Goal: Information Seeking & Learning: Learn about a topic

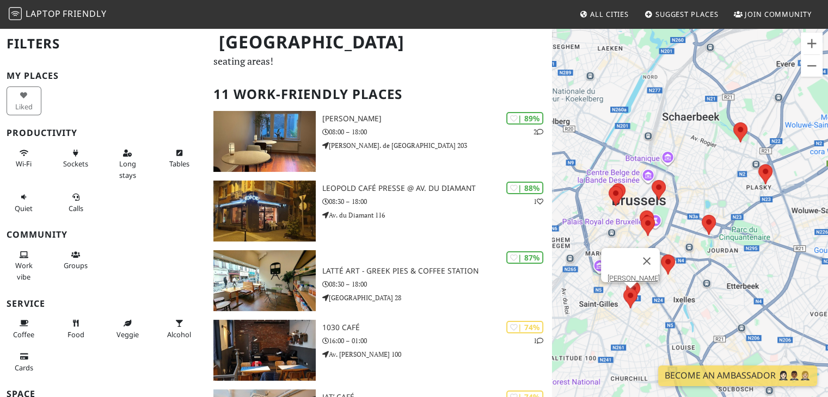
scroll to position [50, 0]
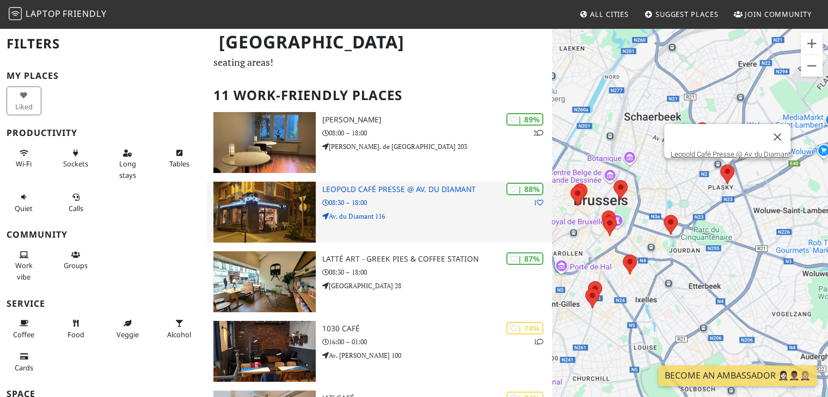
click at [396, 185] on h3 "Leopold Café Presse @ Av. du Diamant" at bounding box center [437, 189] width 230 height 9
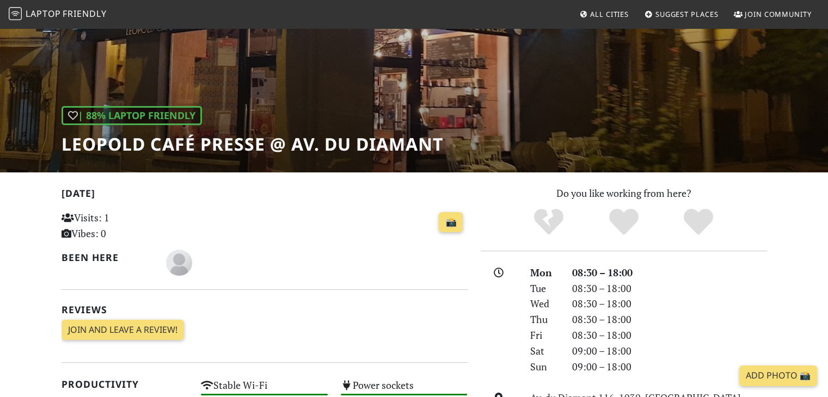
scroll to position [109, 0]
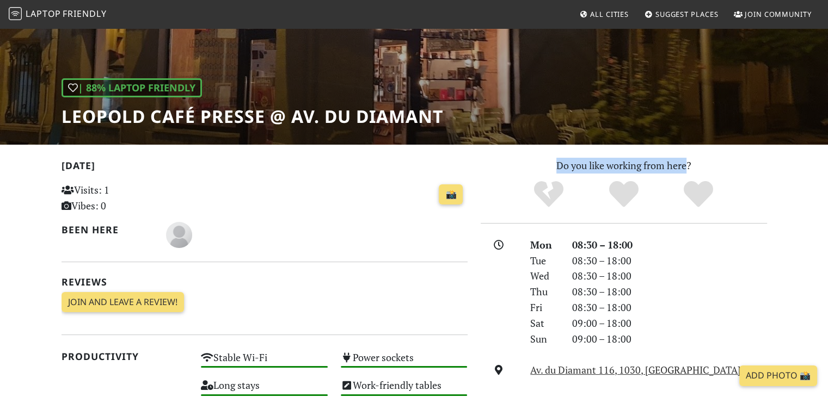
drag, startPoint x: 556, startPoint y: 164, endPoint x: 686, endPoint y: 167, distance: 130.1
click at [686, 167] on p "Do you like working from here?" at bounding box center [623, 166] width 286 height 16
drag, startPoint x: 553, startPoint y: 166, endPoint x: 695, endPoint y: 163, distance: 142.1
click at [695, 163] on p "Do you like working from here?" at bounding box center [623, 166] width 286 height 16
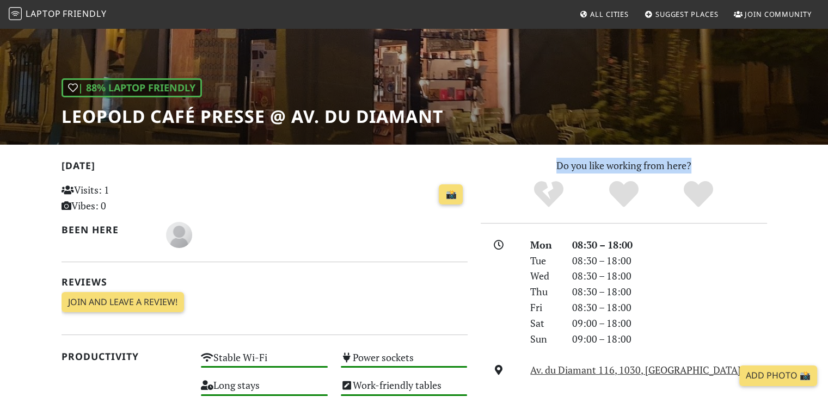
click at [695, 163] on p "Do you like working from here?" at bounding box center [623, 166] width 286 height 16
drag, startPoint x: 570, startPoint y: 163, endPoint x: 707, endPoint y: 165, distance: 137.7
click at [707, 165] on p "Do you like working from here?" at bounding box center [623, 166] width 286 height 16
drag, startPoint x: 565, startPoint y: 163, endPoint x: 693, endPoint y: 159, distance: 127.9
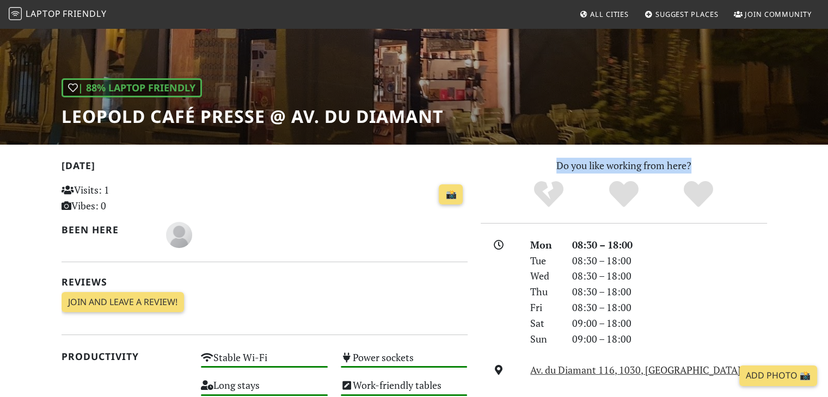
click at [693, 159] on p "Do you like working from here?" at bounding box center [623, 166] width 286 height 16
drag, startPoint x: 559, startPoint y: 164, endPoint x: 686, endPoint y: 163, distance: 126.2
click at [686, 163] on p "Do you like working from here?" at bounding box center [623, 166] width 286 height 16
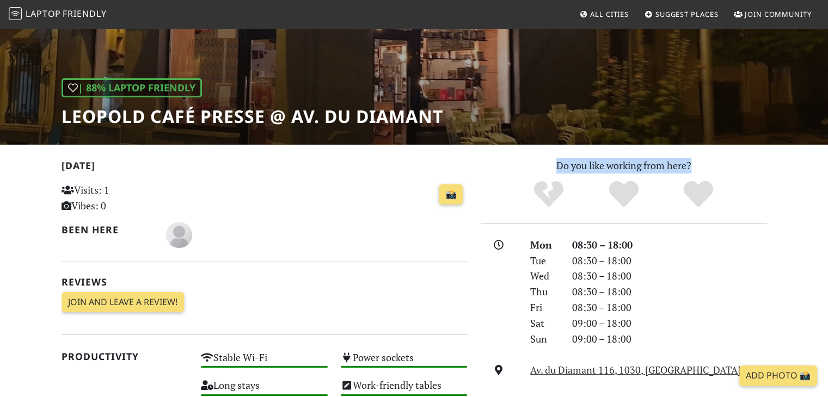
drag, startPoint x: 549, startPoint y: 165, endPoint x: 710, endPoint y: 170, distance: 160.6
click at [710, 170] on p "Do you like working from here?" at bounding box center [623, 166] width 286 height 16
drag, startPoint x: 553, startPoint y: 168, endPoint x: 687, endPoint y: 165, distance: 134.4
click at [687, 165] on p "Do you like working from here?" at bounding box center [623, 166] width 286 height 16
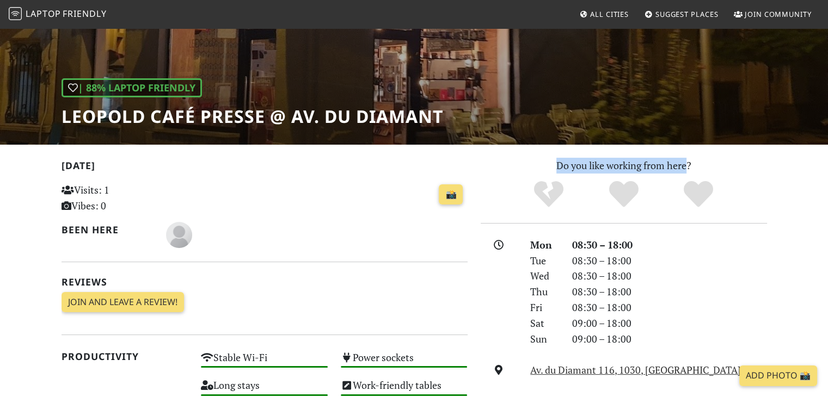
click at [687, 165] on p "Do you like working from here?" at bounding box center [623, 166] width 286 height 16
drag, startPoint x: 554, startPoint y: 166, endPoint x: 686, endPoint y: 165, distance: 131.1
click at [686, 165] on p "Do you like working from here?" at bounding box center [623, 166] width 286 height 16
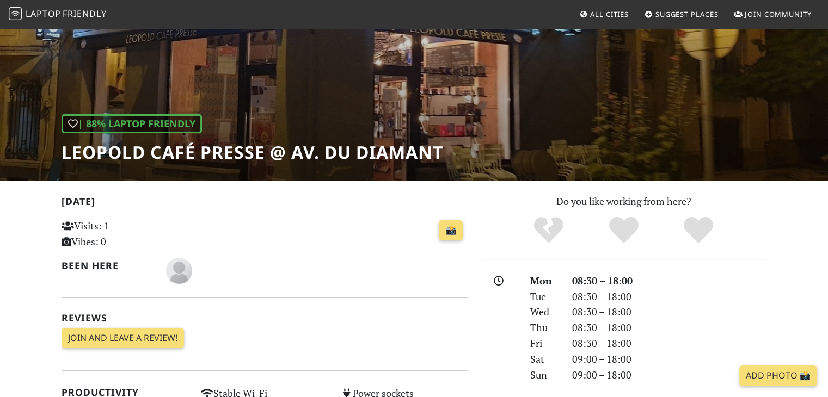
scroll to position [54, 0]
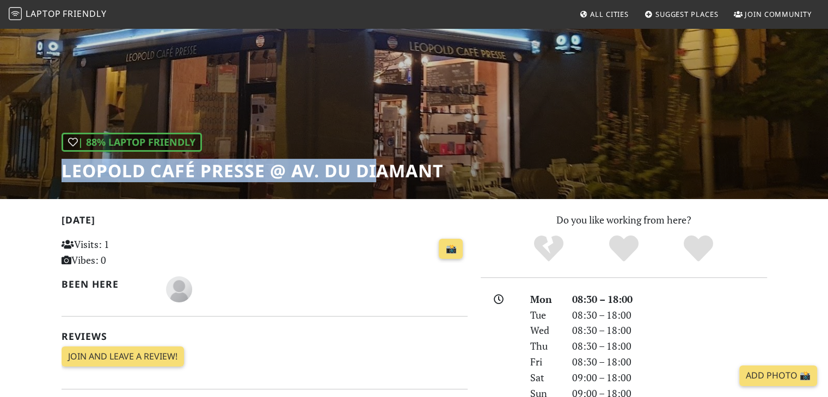
drag, startPoint x: 65, startPoint y: 172, endPoint x: 381, endPoint y: 170, distance: 316.1
click at [381, 170] on h1 "Leopold Café Presse @ Av. du Diamant" at bounding box center [251, 171] width 381 height 21
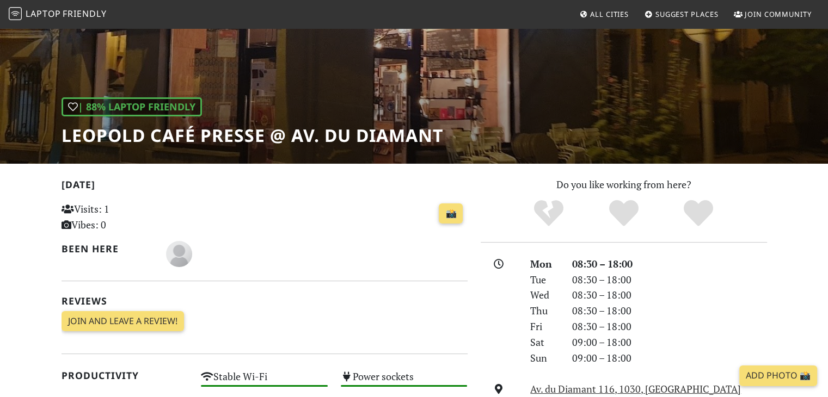
scroll to position [109, 0]
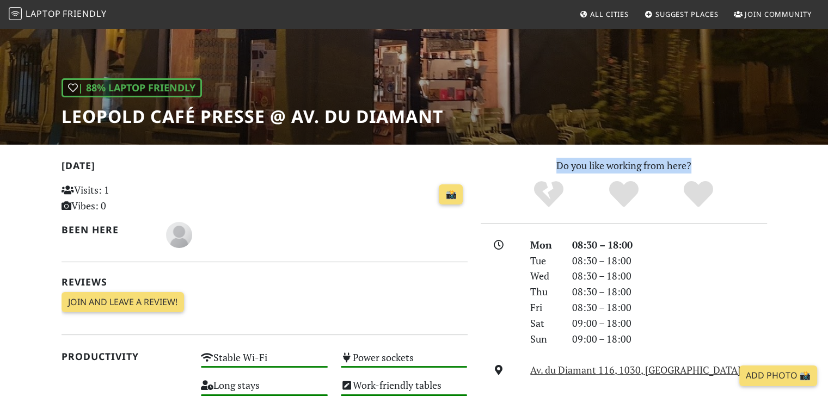
drag, startPoint x: 558, startPoint y: 165, endPoint x: 701, endPoint y: 165, distance: 143.1
click at [701, 165] on p "Do you like working from here?" at bounding box center [623, 166] width 286 height 16
click at [702, 166] on p "Do you like working from here?" at bounding box center [623, 166] width 286 height 16
click at [581, 169] on p "Do you like working from here?" at bounding box center [623, 166] width 286 height 16
drag, startPoint x: 552, startPoint y: 166, endPoint x: 695, endPoint y: 167, distance: 142.6
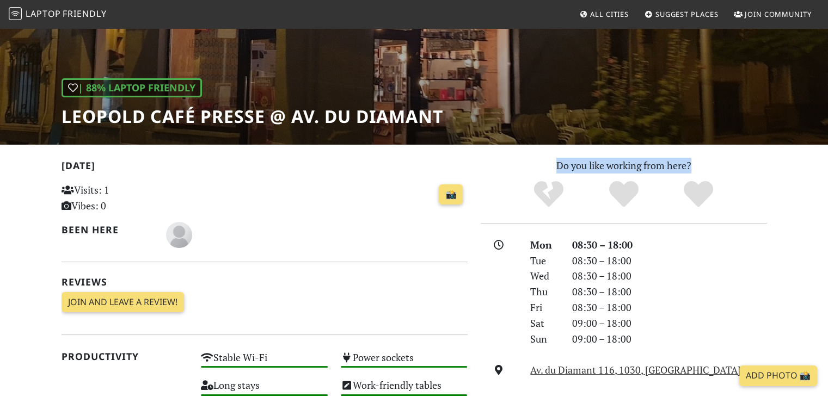
click at [695, 167] on p "Do you like working from here?" at bounding box center [623, 166] width 286 height 16
click at [696, 167] on p "Do you like working from here?" at bounding box center [623, 166] width 286 height 16
drag, startPoint x: 553, startPoint y: 164, endPoint x: 705, endPoint y: 163, distance: 151.8
click at [705, 163] on p "Do you like working from here?" at bounding box center [623, 166] width 286 height 16
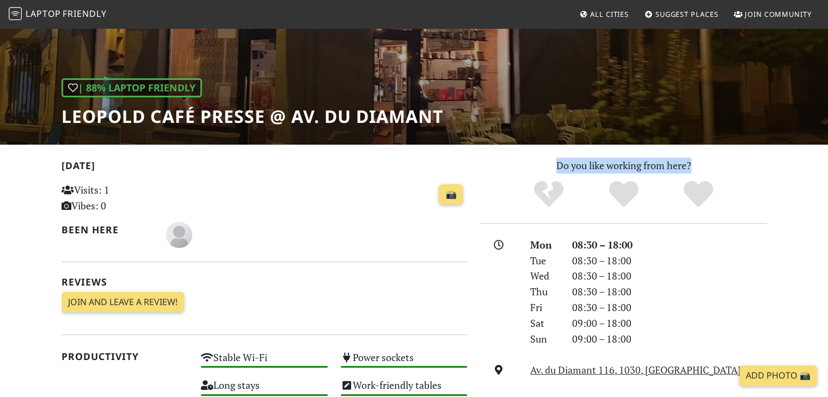
drag, startPoint x: 556, startPoint y: 165, endPoint x: 701, endPoint y: 165, distance: 145.3
click at [701, 165] on p "Do you like working from here?" at bounding box center [623, 166] width 286 height 16
drag, startPoint x: 548, startPoint y: 164, endPoint x: 702, endPoint y: 164, distance: 153.4
click at [702, 164] on p "Do you like working from here?" at bounding box center [623, 166] width 286 height 16
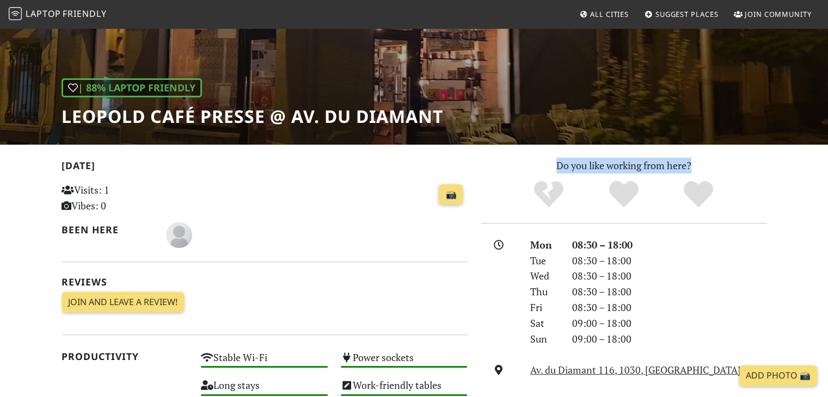
click at [702, 165] on p "Do you like working from here?" at bounding box center [623, 166] width 286 height 16
click at [632, 158] on p "Do you like working from here?" at bounding box center [623, 166] width 286 height 16
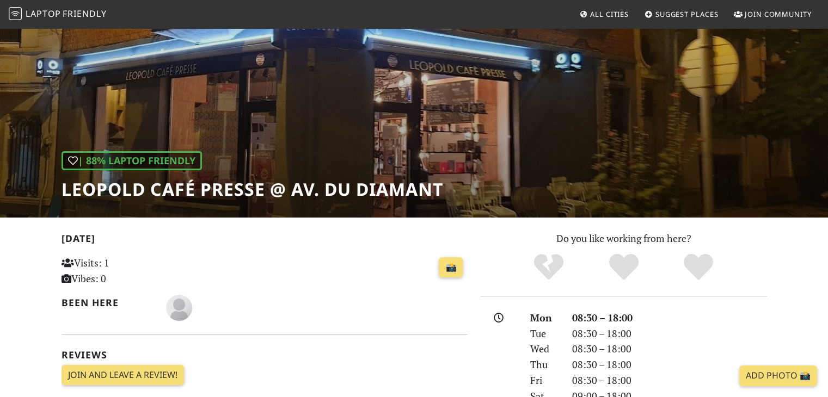
scroll to position [54, 0]
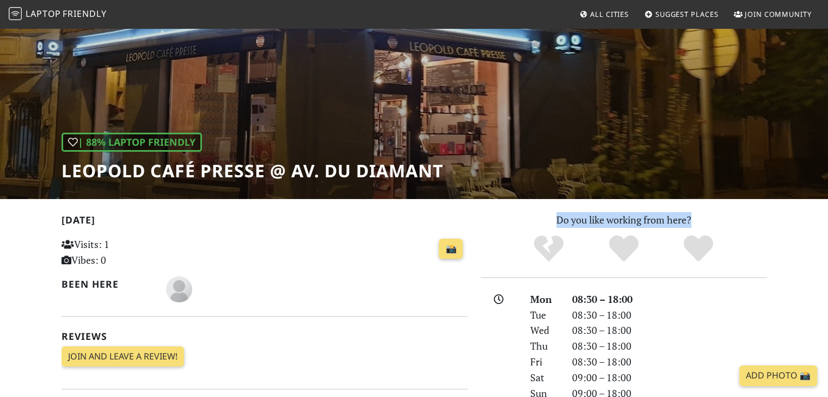
drag, startPoint x: 555, startPoint y: 219, endPoint x: 692, endPoint y: 220, distance: 136.6
click at [692, 220] on p "Do you like working from here?" at bounding box center [623, 220] width 286 height 16
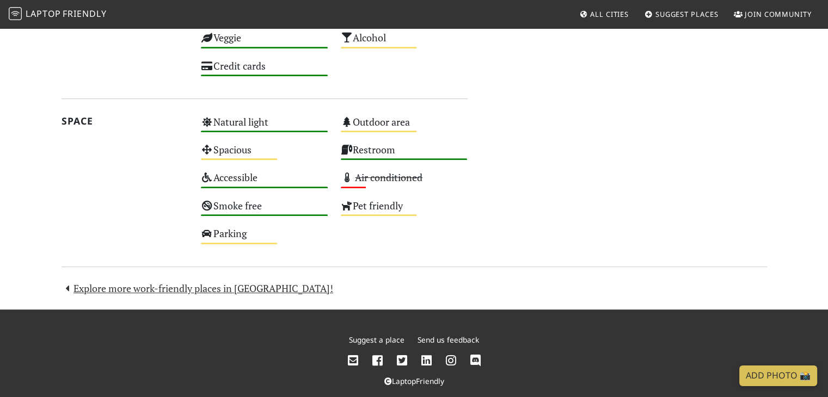
scroll to position [638, 0]
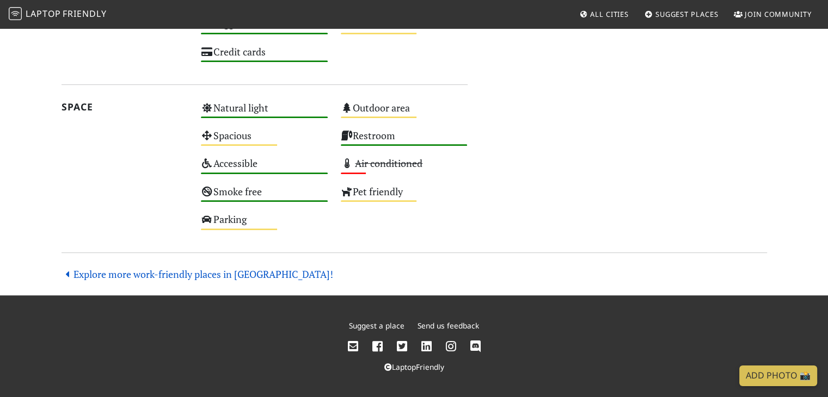
click at [263, 274] on link "Explore more work-friendly places in Brussels!" at bounding box center [197, 274] width 272 height 13
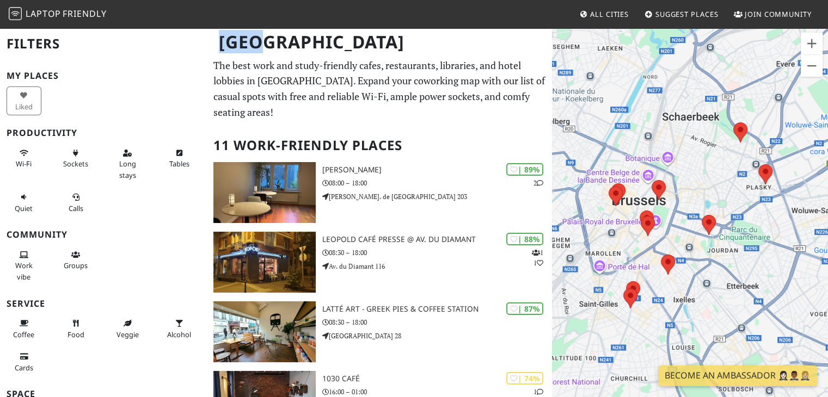
drag, startPoint x: 218, startPoint y: 64, endPoint x: 265, endPoint y: 64, distance: 47.3
click at [265, 64] on div "[GEOGRAPHIC_DATA]" at bounding box center [414, 48] width 828 height 43
drag, startPoint x: 218, startPoint y: 85, endPoint x: 259, endPoint y: 84, distance: 41.4
click at [257, 85] on p "The best work and study-friendly cafes, restaurants, libraries, and hotel lobbi…" at bounding box center [379, 89] width 332 height 63
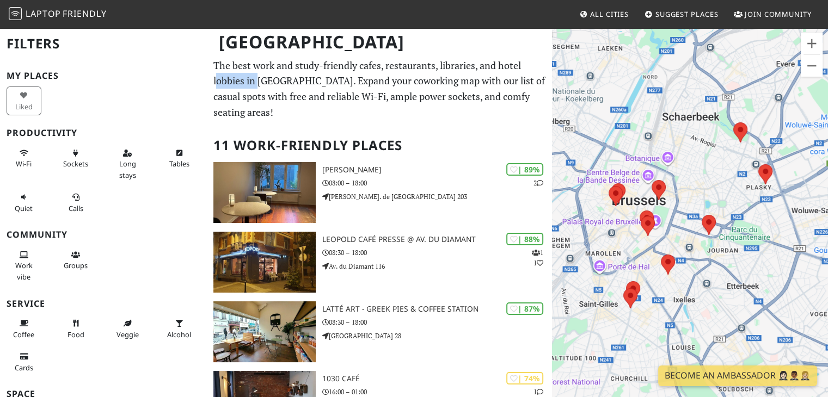
click at [259, 84] on p "The best work and study-friendly cafes, restaurants, libraries, and hotel lobbi…" at bounding box center [379, 89] width 332 height 63
drag, startPoint x: 213, startPoint y: 81, endPoint x: 367, endPoint y: 81, distance: 154.0
click at [367, 81] on p "The best work and study-friendly cafes, restaurants, libraries, and hotel lobbi…" at bounding box center [379, 89] width 332 height 63
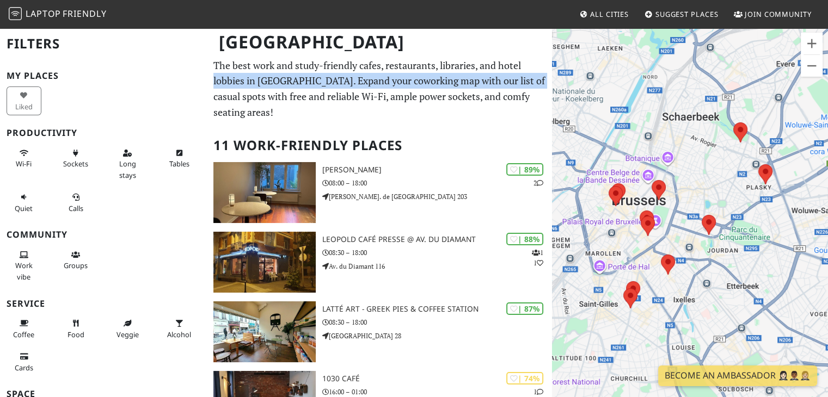
drag, startPoint x: 212, startPoint y: 82, endPoint x: 521, endPoint y: 94, distance: 309.8
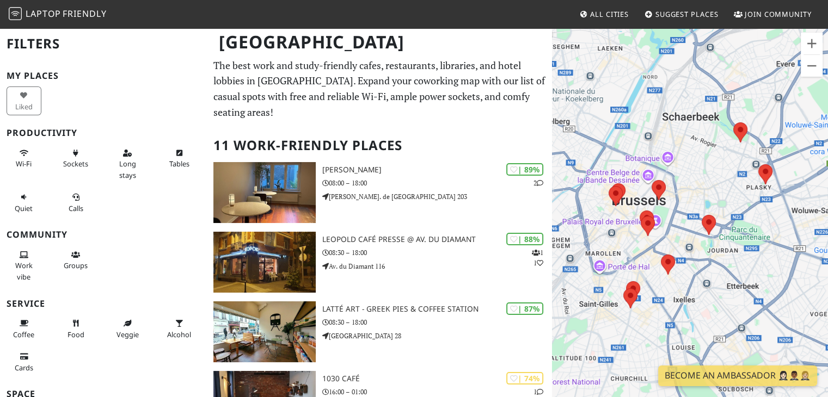
click at [520, 96] on p "The best work and study-friendly cafes, restaurants, libraries, and hotel lobbi…" at bounding box center [379, 89] width 332 height 63
drag, startPoint x: 231, startPoint y: 96, endPoint x: 285, endPoint y: 96, distance: 54.4
click at [285, 96] on p "The best work and study-friendly cafes, restaurants, libraries, and hotel lobbi…" at bounding box center [379, 89] width 332 height 63
click at [344, 96] on p "The best work and study-friendly cafes, restaurants, libraries, and hotel lobbi…" at bounding box center [379, 89] width 332 height 63
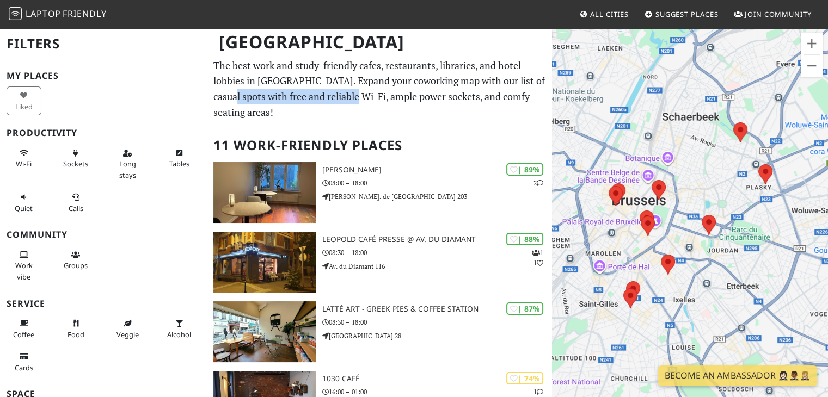
click at [344, 96] on p "The best work and study-friendly cafes, restaurants, libraries, and hotel lobbi…" at bounding box center [379, 89] width 332 height 63
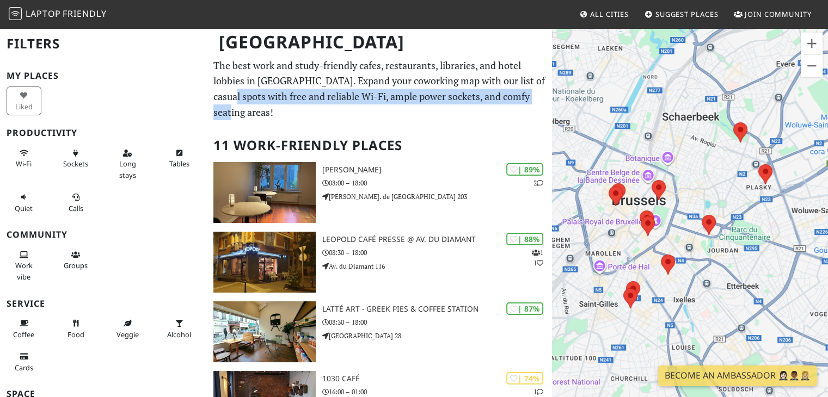
drag, startPoint x: 219, startPoint y: 94, endPoint x: 536, endPoint y: 91, distance: 316.7
click at [536, 91] on p "The best work and study-friendly cafes, restaurants, libraries, and hotel lobbi…" at bounding box center [379, 89] width 332 height 63
click at [534, 94] on p "The best work and study-friendly cafes, restaurants, libraries, and hotel lobbi…" at bounding box center [379, 89] width 332 height 63
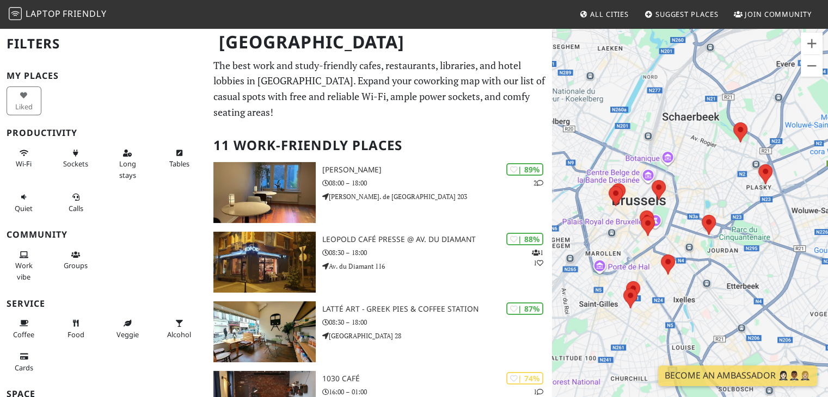
click at [270, 94] on p "The best work and study-friendly cafes, restaurants, libraries, and hotel lobbi…" at bounding box center [379, 89] width 332 height 63
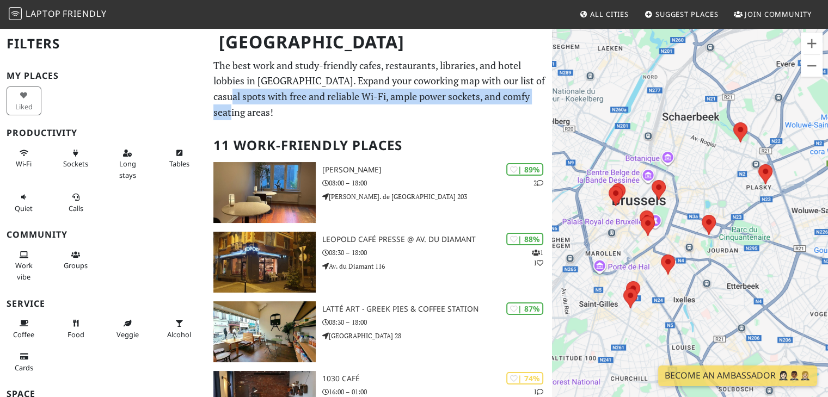
drag, startPoint x: 281, startPoint y: 98, endPoint x: 538, endPoint y: 99, distance: 257.4
click at [539, 100] on p "The best work and study-friendly cafes, restaurants, libraries, and hotel lobbi…" at bounding box center [379, 89] width 332 height 63
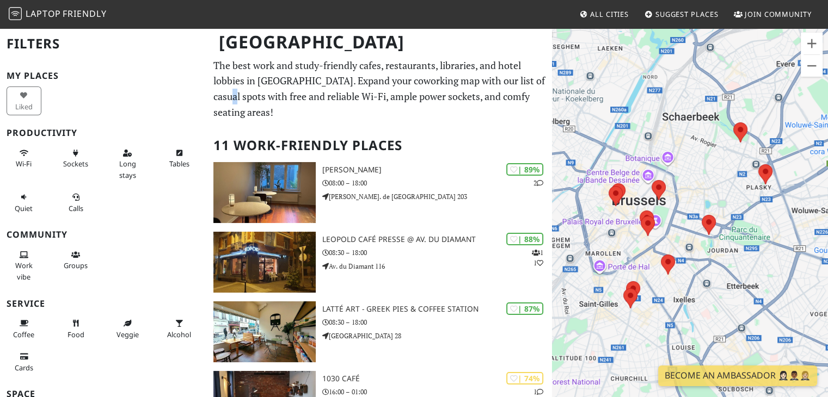
drag, startPoint x: 213, startPoint y: 101, endPoint x: 274, endPoint y: 100, distance: 61.5
click at [274, 100] on p "The best work and study-friendly cafes, restaurants, libraries, and hotel lobbi…" at bounding box center [379, 89] width 332 height 63
drag, startPoint x: 215, startPoint y: 100, endPoint x: 400, endPoint y: 94, distance: 185.1
click at [400, 94] on p "The best work and study-friendly cafes, restaurants, libraries, and hotel lobbi…" at bounding box center [379, 89] width 332 height 63
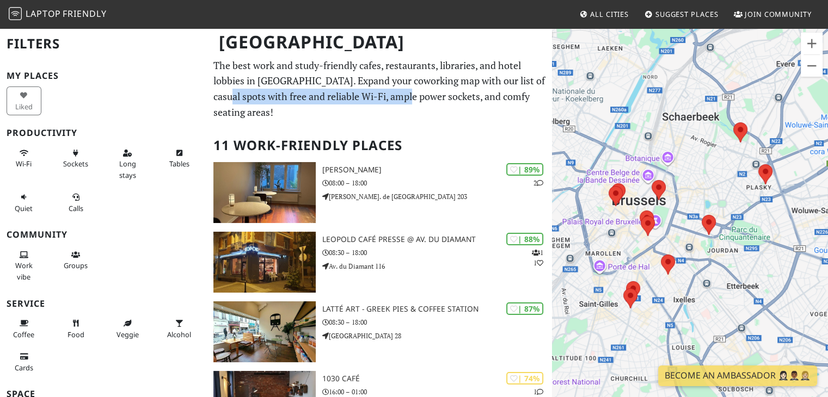
click at [400, 94] on p "The best work and study-friendly cafes, restaurants, libraries, and hotel lobbi…" at bounding box center [379, 89] width 332 height 63
drag, startPoint x: 217, startPoint y: 95, endPoint x: 288, endPoint y: 95, distance: 70.7
click at [282, 95] on p "The best work and study-friendly cafes, restaurants, libraries, and hotel lobbi…" at bounding box center [379, 89] width 332 height 63
click at [291, 96] on p "The best work and study-friendly cafes, restaurants, libraries, and hotel lobbi…" at bounding box center [379, 89] width 332 height 63
drag, startPoint x: 213, startPoint y: 96, endPoint x: 542, endPoint y: 98, distance: 328.7
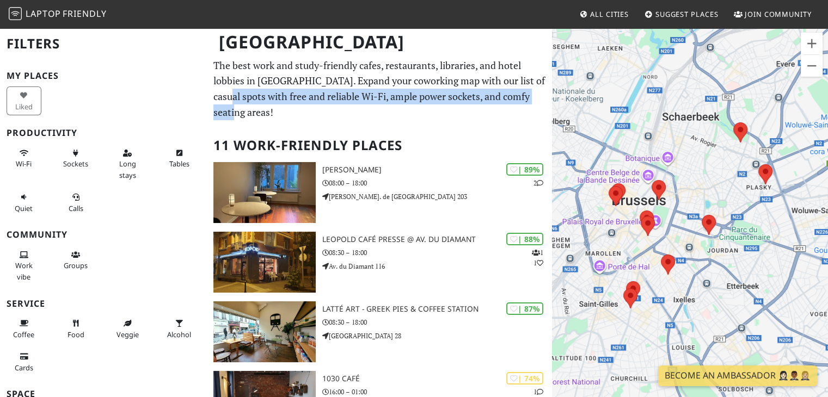
click at [541, 98] on p "The best work and study-friendly cafes, restaurants, libraries, and hotel lobbi…" at bounding box center [379, 89] width 332 height 63
click at [542, 99] on p "The best work and study-friendly cafes, restaurants, libraries, and hotel lobbi…" at bounding box center [379, 89] width 332 height 63
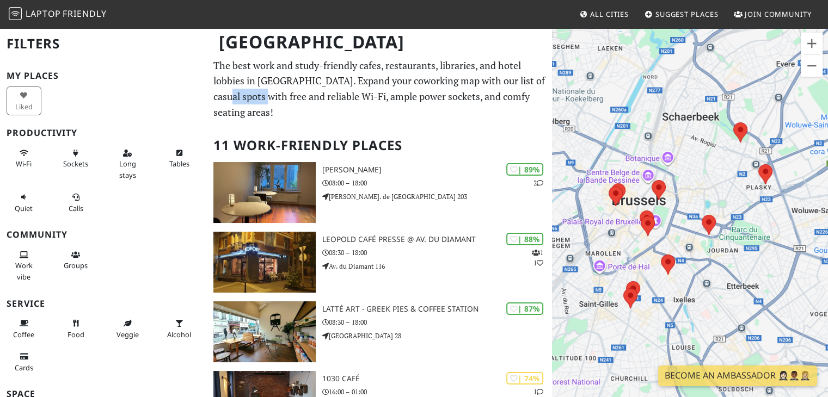
drag, startPoint x: 214, startPoint y: 96, endPoint x: 266, endPoint y: 95, distance: 52.3
click at [266, 95] on p "The best work and study-friendly cafes, restaurants, libraries, and hotel lobbi…" at bounding box center [379, 89] width 332 height 63
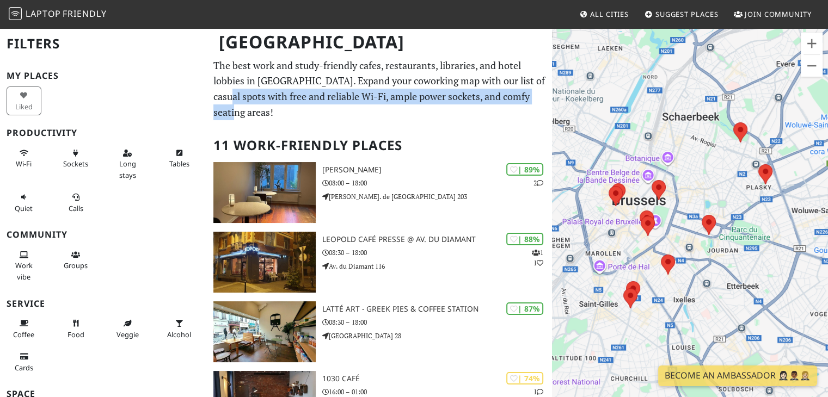
drag, startPoint x: 213, startPoint y: 96, endPoint x: 544, endPoint y: 97, distance: 331.4
click at [527, 98] on p "The best work and study-friendly cafes, restaurants, libraries, and hotel lobbi…" at bounding box center [379, 89] width 332 height 63
click at [359, 89] on p "The best work and study-friendly cafes, restaurants, libraries, and hotel lobbi…" at bounding box center [379, 89] width 332 height 63
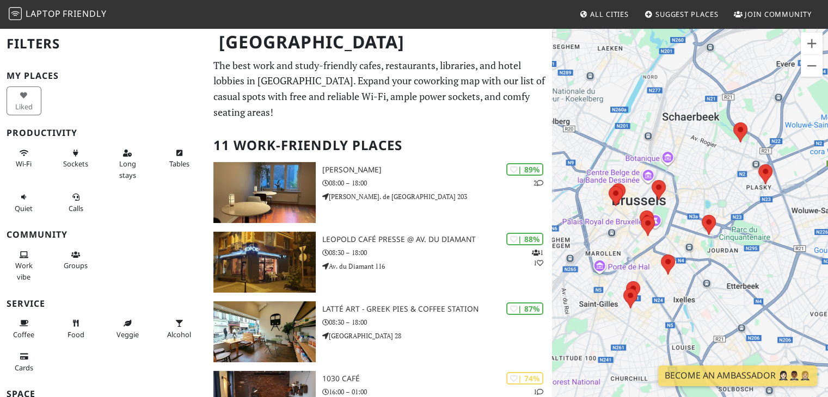
drag, startPoint x: 212, startPoint y: 97, endPoint x: 264, endPoint y: 94, distance: 51.8
click at [264, 94] on p "The best work and study-friendly cafes, restaurants, libraries, and hotel lobbi…" at bounding box center [379, 89] width 332 height 63
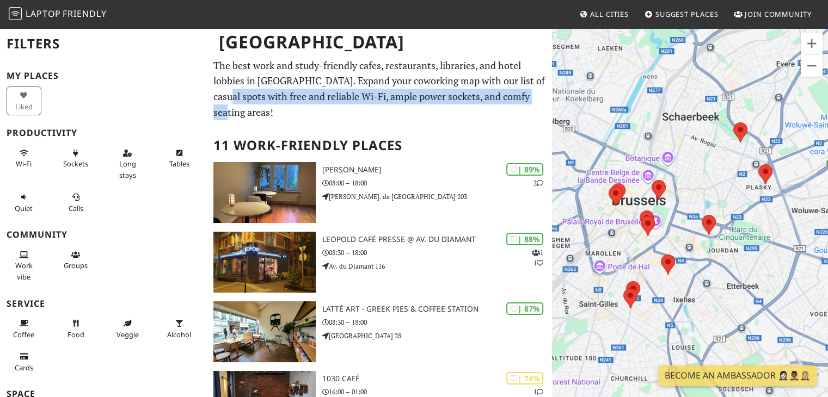
drag, startPoint x: 213, startPoint y: 95, endPoint x: 537, endPoint y: 90, distance: 323.3
click at [537, 90] on p "The best work and study-friendly cafes, restaurants, libraries, and hotel lobbi…" at bounding box center [379, 89] width 332 height 63
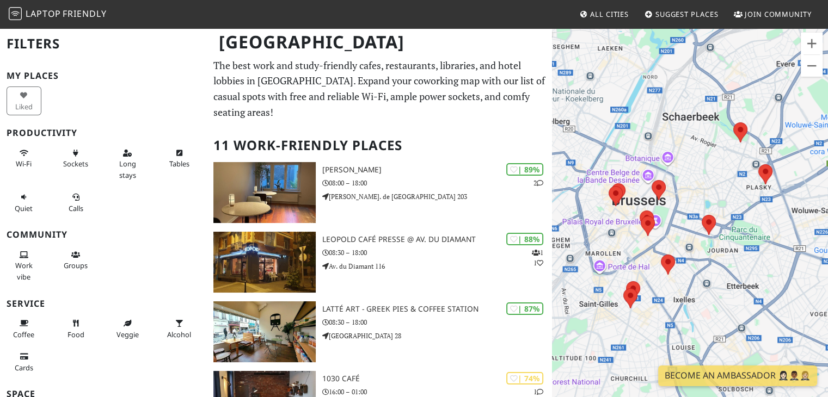
click at [287, 95] on p "The best work and study-friendly cafes, restaurants, libraries, and hotel lobbi…" at bounding box center [379, 89] width 332 height 63
click at [266, 95] on p "The best work and study-friendly cafes, restaurants, libraries, and hotel lobbi…" at bounding box center [379, 89] width 332 height 63
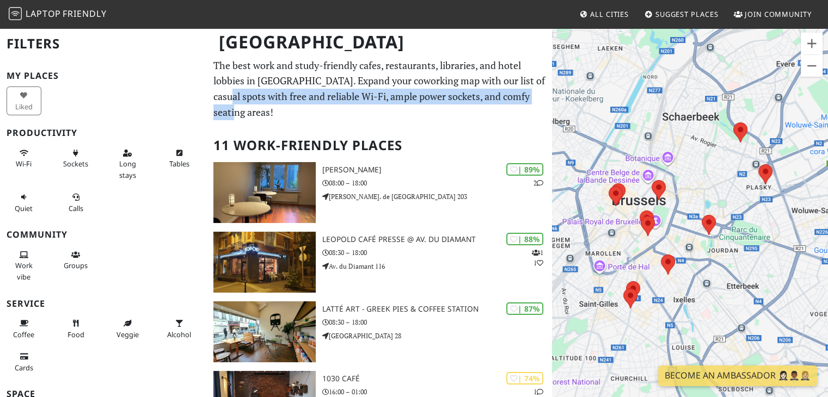
drag, startPoint x: 215, startPoint y: 97, endPoint x: 541, endPoint y: 95, distance: 325.9
click at [541, 95] on p "The best work and study-friendly cafes, restaurants, libraries, and hotel lobbi…" at bounding box center [379, 89] width 332 height 63
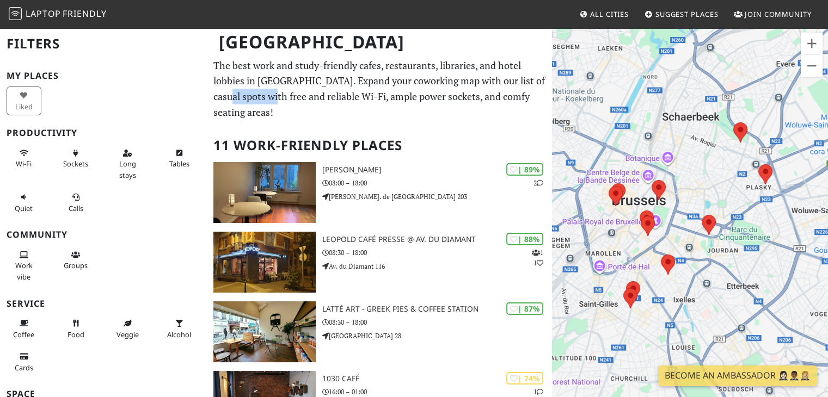
drag, startPoint x: 214, startPoint y: 100, endPoint x: 266, endPoint y: 98, distance: 52.3
click at [266, 98] on p "The best work and study-friendly cafes, restaurants, libraries, and hotel lobbi…" at bounding box center [379, 89] width 332 height 63
drag, startPoint x: 211, startPoint y: 95, endPoint x: 331, endPoint y: 95, distance: 119.7
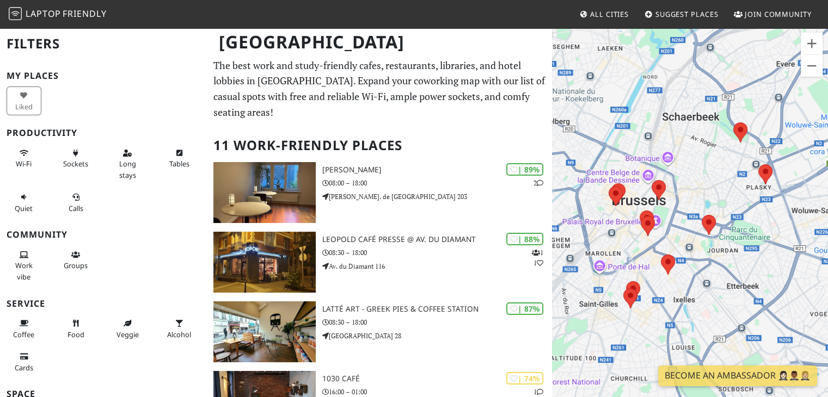
click at [331, 95] on p "The best work and study-friendly cafes, restaurants, libraries, and hotel lobbi…" at bounding box center [379, 89] width 332 height 63
drag, startPoint x: 214, startPoint y: 96, endPoint x: 299, endPoint y: 94, distance: 85.5
click at [299, 94] on p "The best work and study-friendly cafes, restaurants, libraries, and hotel lobbi…" at bounding box center [379, 89] width 332 height 63
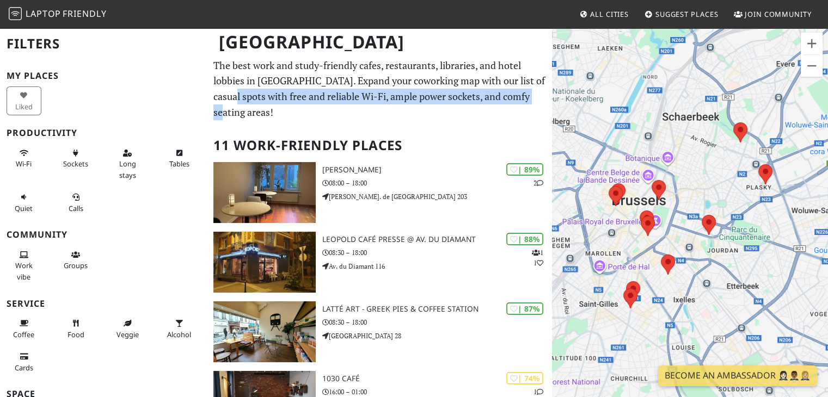
drag, startPoint x: 224, startPoint y: 95, endPoint x: 530, endPoint y: 100, distance: 305.8
click at [530, 100] on p "The best work and study-friendly cafes, restaurants, libraries, and hotel lobbi…" at bounding box center [379, 89] width 332 height 63
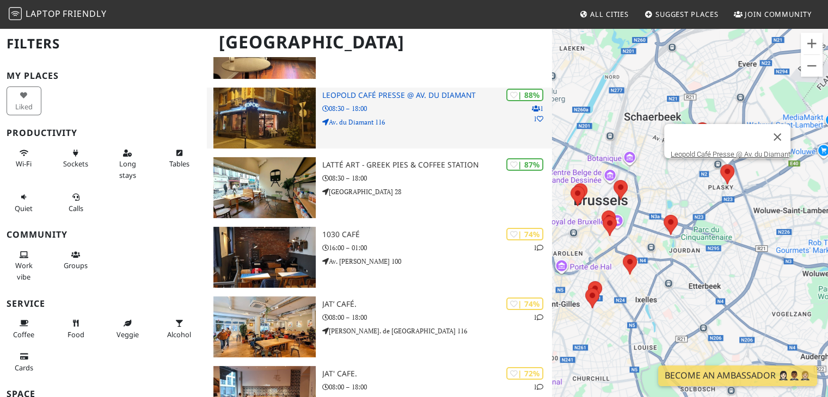
scroll to position [163, 0]
